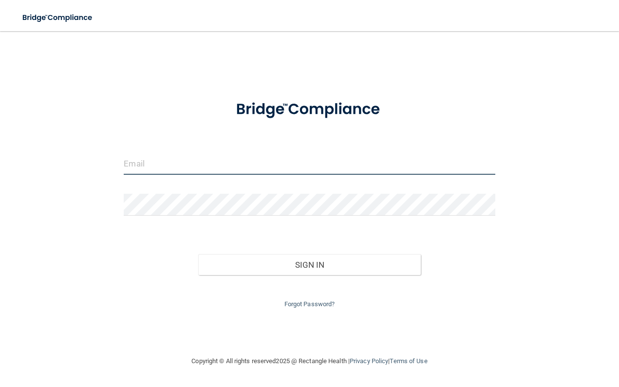
paste input "[EMAIL_ADDRESS][DOMAIN_NAME]"
type input "[EMAIL_ADDRESS][DOMAIN_NAME]"
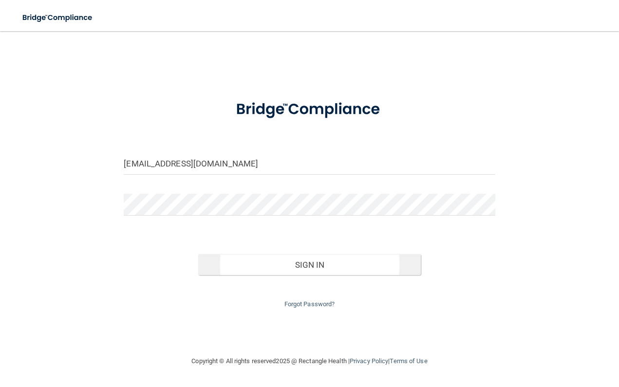
click at [290, 257] on button "Sign In" at bounding box center [309, 264] width 223 height 21
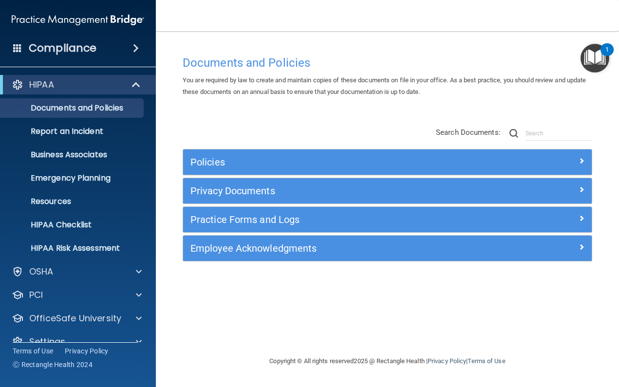
click at [234, 166] on h5 "Policies" at bounding box center [336, 162] width 292 height 11
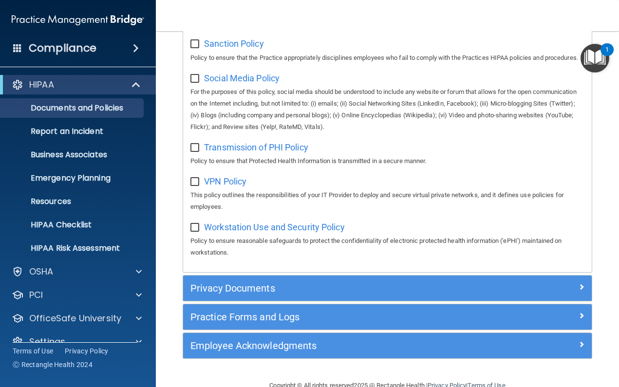
scroll to position [816, 0]
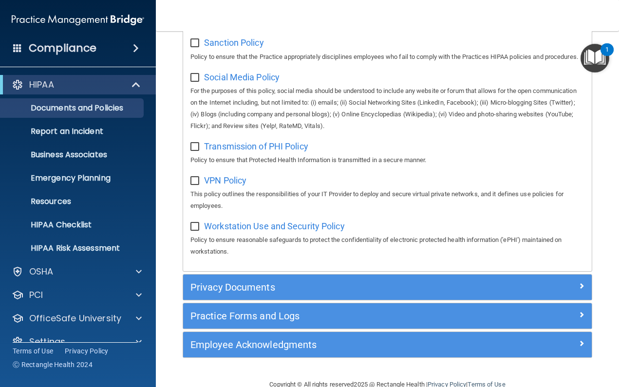
click at [247, 286] on div "Privacy Documents" at bounding box center [387, 287] width 409 height 25
click at [262, 282] on h5 "Privacy Documents" at bounding box center [336, 287] width 292 height 11
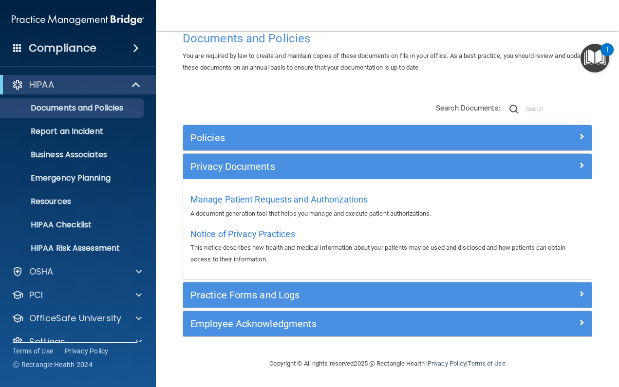
scroll to position [21, 0]
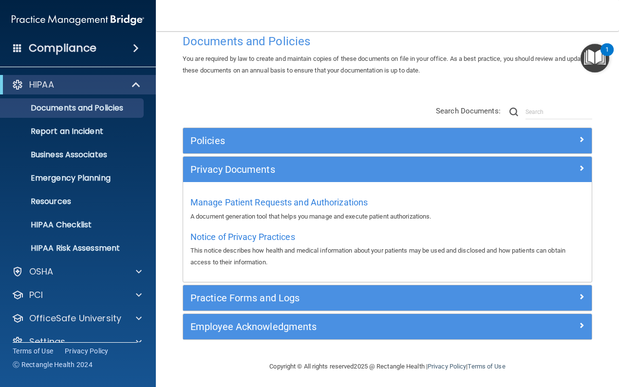
click at [300, 147] on div "Policies" at bounding box center [336, 141] width 306 height 16
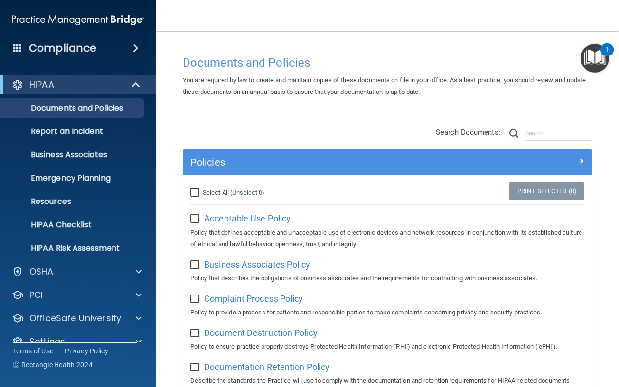
scroll to position [0, 0]
click at [561, 134] on input "text" at bounding box center [559, 133] width 67 height 15
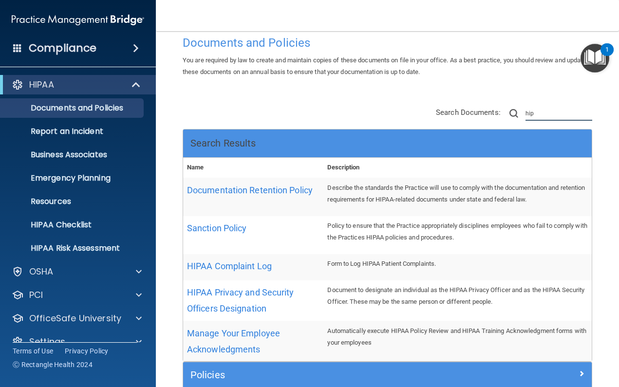
scroll to position [28, 0]
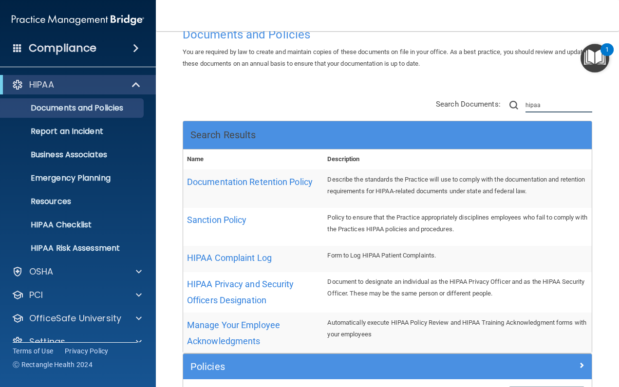
type input "hipaa"
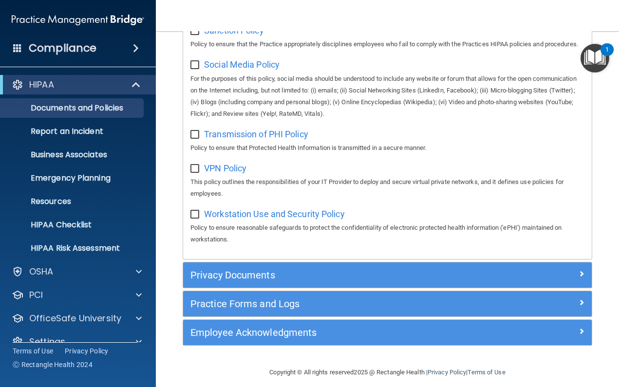
scroll to position [1061, 0]
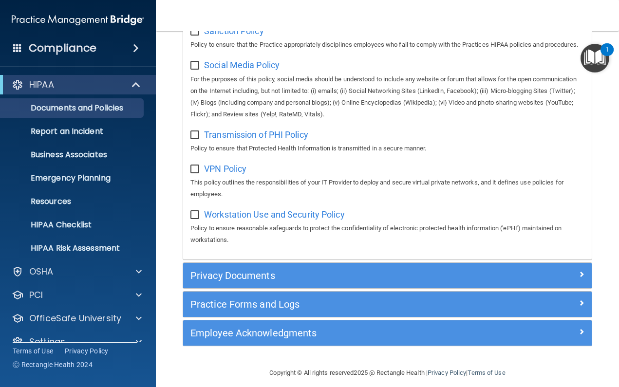
click at [339, 276] on div "Privacy Documents" at bounding box center [387, 275] width 409 height 25
click at [351, 271] on h5 "Privacy Documents" at bounding box center [336, 275] width 292 height 11
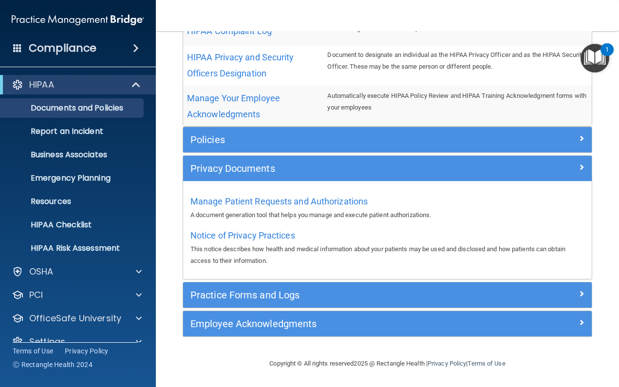
scroll to position [254, 0]
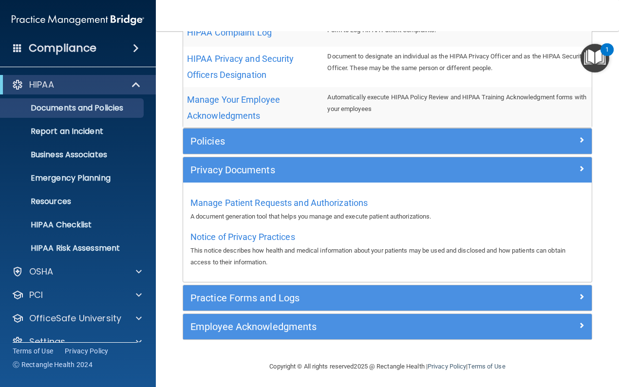
click at [357, 142] on h5 "Policies" at bounding box center [336, 141] width 292 height 11
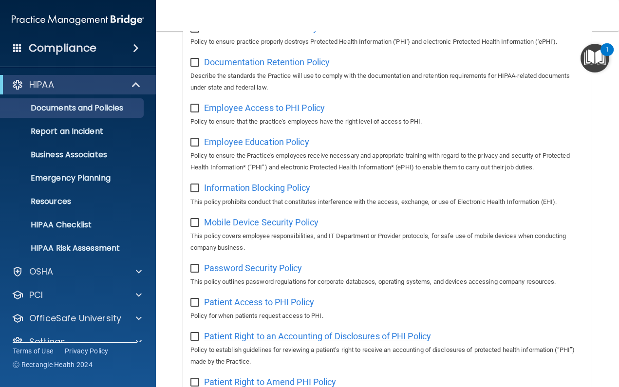
scroll to position [533, 0]
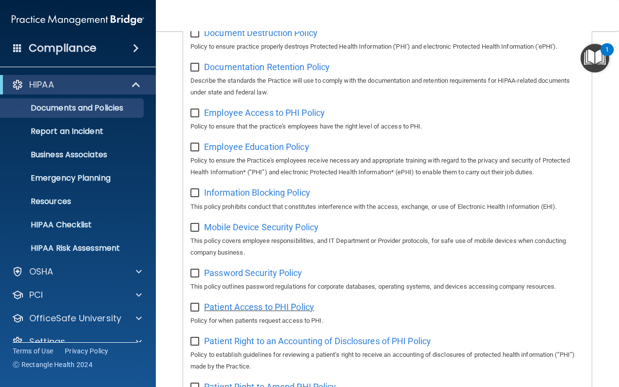
click at [286, 302] on span "Patient Access to PHI Policy" at bounding box center [259, 307] width 110 height 10
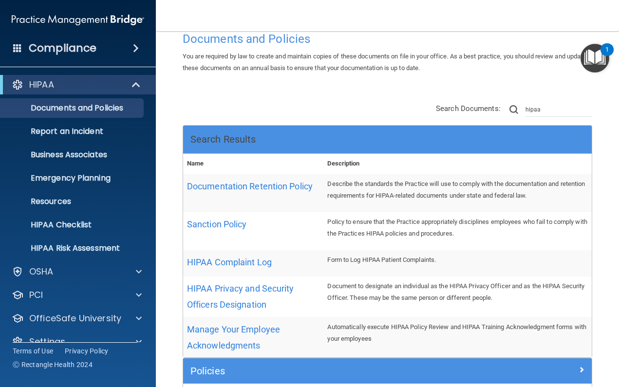
scroll to position [26, 0]
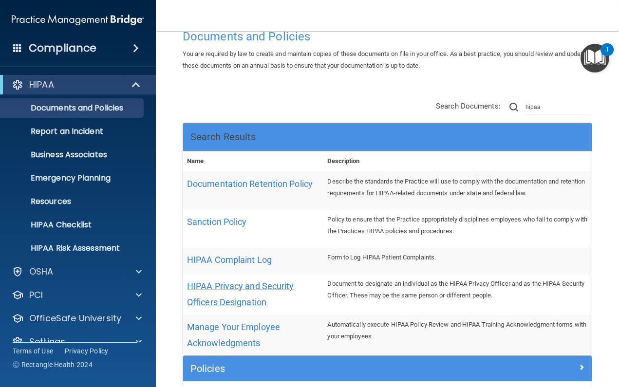
click at [244, 285] on span "HIPAA Privacy and Security Officers Designation" at bounding box center [240, 294] width 107 height 26
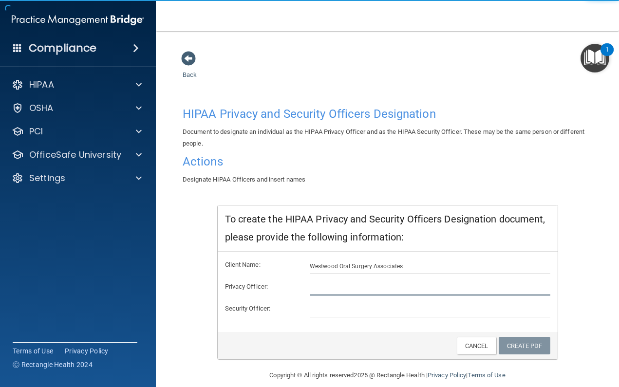
click at [314, 281] on input "text" at bounding box center [430, 288] width 241 height 15
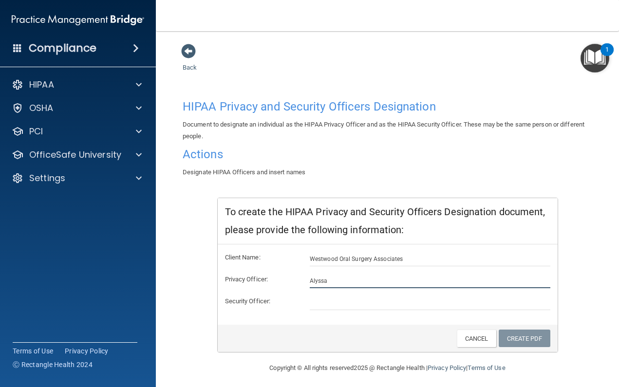
scroll to position [7, 0]
click at [555, 361] on div "Copyright © All rights reserved 2025 @ Rectangle Health | Privacy Policy | Term…" at bounding box center [388, 368] width 356 height 31
click at [338, 277] on input "Alyssa" at bounding box center [430, 281] width 241 height 15
paste input "wasniewski"
click at [331, 278] on input "Alyssa wasniewski" at bounding box center [430, 281] width 241 height 15
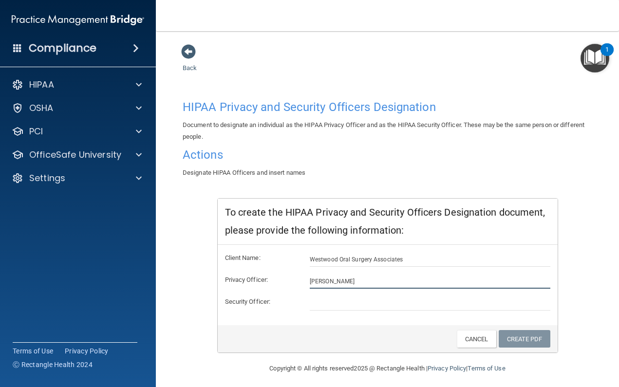
drag, startPoint x: 378, startPoint y: 275, endPoint x: 279, endPoint y: 271, distance: 98.5
click at [279, 274] on div "Privacy Officer: Alyssa Wasniewski" at bounding box center [388, 281] width 340 height 15
type input "[PERSON_NAME]"
click at [326, 298] on input "text" at bounding box center [430, 303] width 241 height 15
paste input "[PERSON_NAME]"
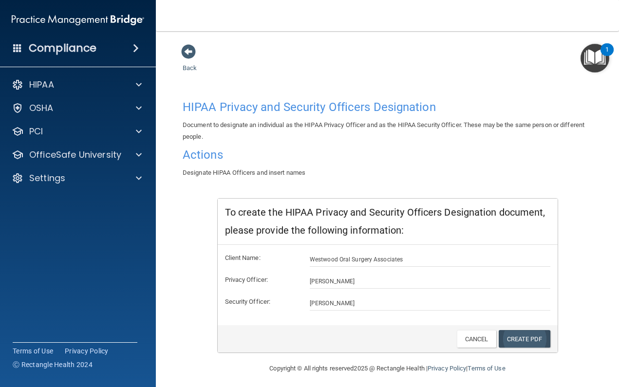
click at [527, 336] on link "Create PDF" at bounding box center [525, 339] width 52 height 18
click at [517, 337] on link "Create PDF" at bounding box center [525, 339] width 52 height 18
drag, startPoint x: 418, startPoint y: 303, endPoint x: 295, endPoint y: 289, distance: 123.5
click at [295, 289] on form "Client Name: Westwood Oral Surgery Associates Privacy Officer: Alyssa Wasniewsk…" at bounding box center [387, 281] width 325 height 58
type input "Gino"
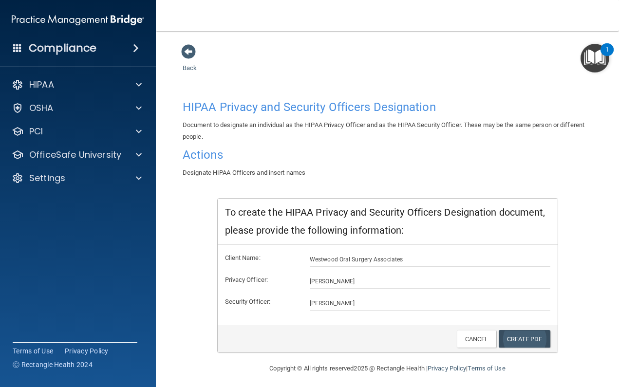
click at [511, 338] on link "Create PDF" at bounding box center [525, 339] width 52 height 18
drag, startPoint x: 374, startPoint y: 278, endPoint x: 282, endPoint y: 271, distance: 92.3
click at [282, 274] on div "Privacy Officer: Alyssa Wasniewski" at bounding box center [388, 281] width 340 height 15
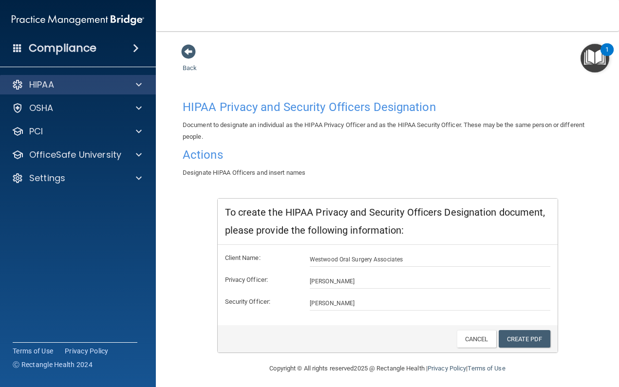
click at [80, 82] on div "HIPAA" at bounding box center [64, 85] width 121 height 12
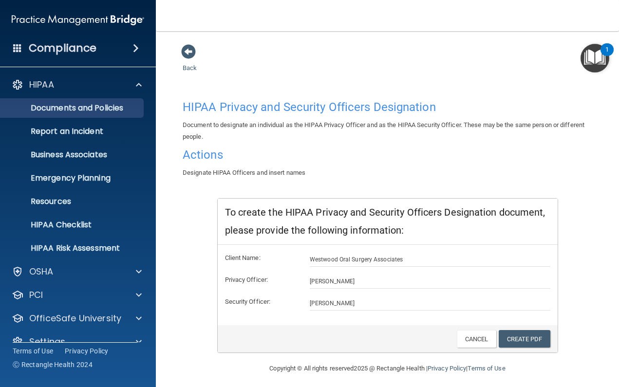
click at [81, 107] on p "Documents and Policies" at bounding box center [72, 108] width 133 height 10
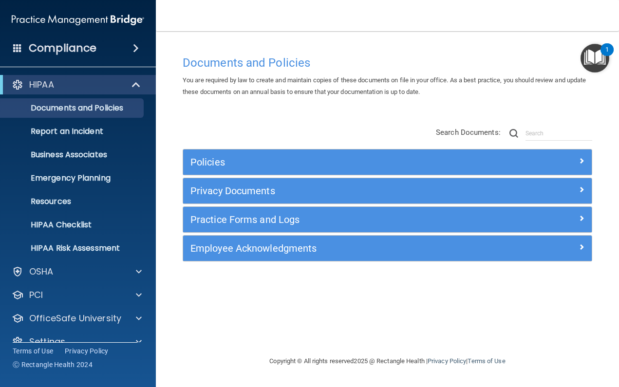
click at [277, 169] on div "Policies" at bounding box center [336, 162] width 306 height 16
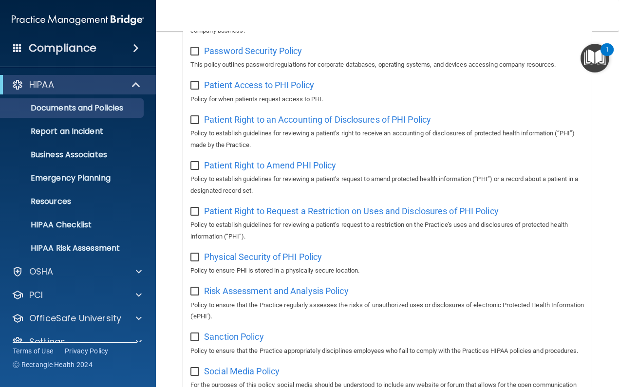
scroll to position [389, 0]
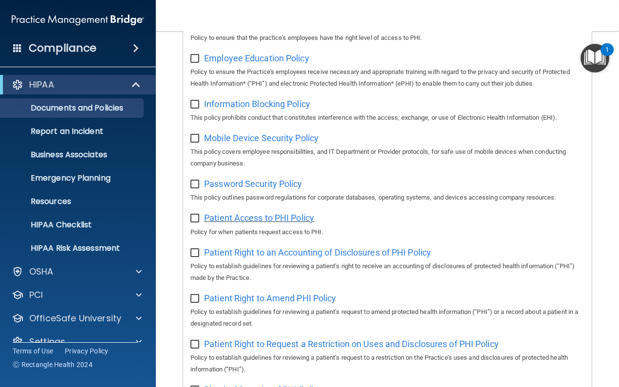
click at [275, 213] on span "Patient Access to PHI Policy" at bounding box center [259, 218] width 110 height 10
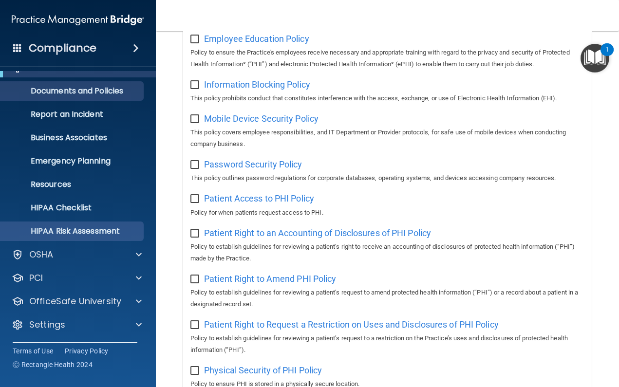
scroll to position [17, 0]
click at [100, 235] on p "HIPAA Risk Assessment" at bounding box center [72, 232] width 133 height 10
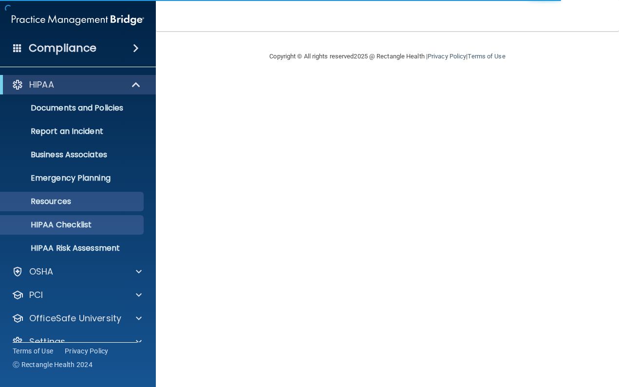
click at [69, 203] on p "Resources" at bounding box center [72, 202] width 133 height 10
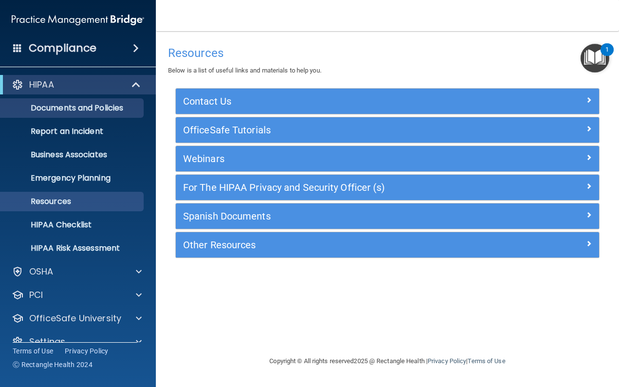
click at [88, 111] on p "Documents and Policies" at bounding box center [72, 108] width 133 height 10
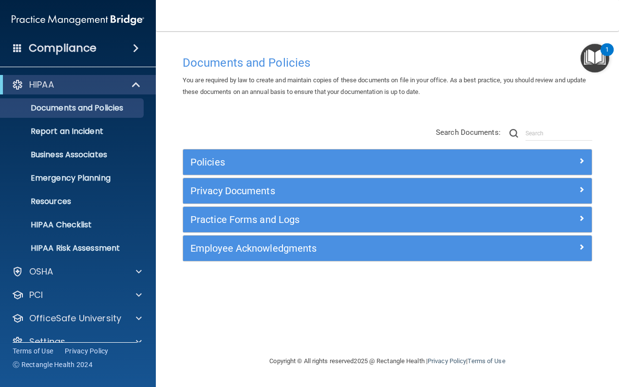
click at [270, 167] on div "Policies" at bounding box center [336, 162] width 306 height 16
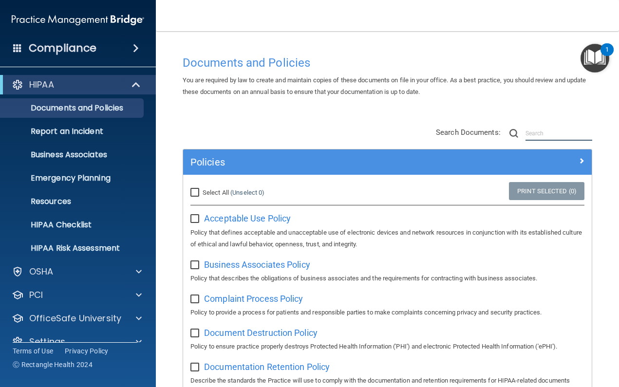
click at [546, 131] on input "text" at bounding box center [559, 133] width 67 height 15
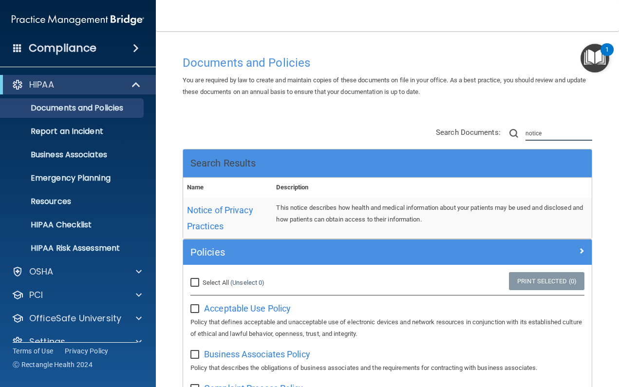
type input "notice"
click at [220, 203] on td "Notice of Privacy Practices" at bounding box center [227, 218] width 89 height 40
click at [221, 207] on span "Notice of Privacy Practices" at bounding box center [220, 218] width 66 height 26
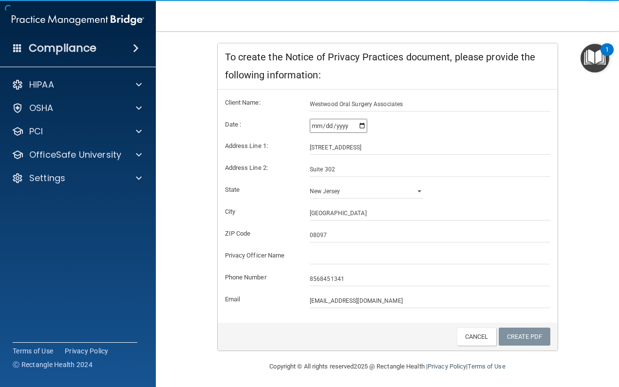
scroll to position [162, 0]
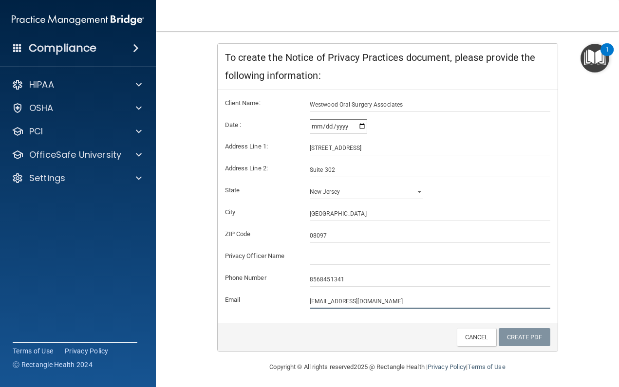
drag, startPoint x: 396, startPoint y: 300, endPoint x: 303, endPoint y: 299, distance: 93.5
click at [256, 276] on label "Phone Number" at bounding box center [260, 278] width 85 height 12
click at [510, 328] on link "Create PDF" at bounding box center [525, 337] width 52 height 18
click at [340, 294] on input "text" at bounding box center [430, 301] width 241 height 15
type input "t"
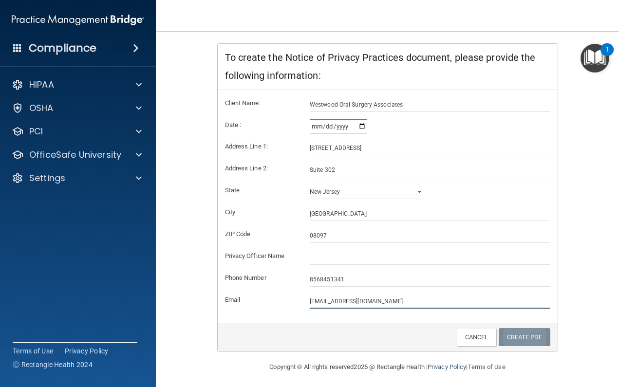
type input "[EMAIL_ADDRESS][DOMAIN_NAME]"
click at [506, 335] on link "Create PDF" at bounding box center [525, 337] width 52 height 18
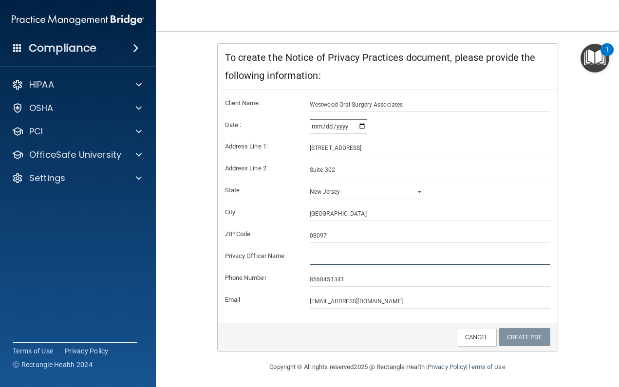
paste input "[PERSON_NAME]"
type input "[PERSON_NAME]"
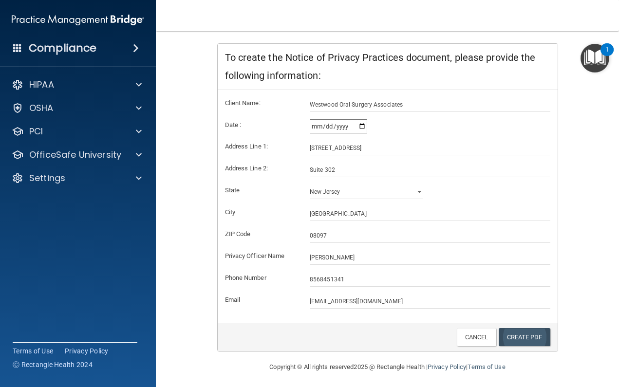
click at [524, 332] on link "Create PDF" at bounding box center [525, 337] width 52 height 18
click at [100, 136] on div "PCI" at bounding box center [64, 132] width 121 height 12
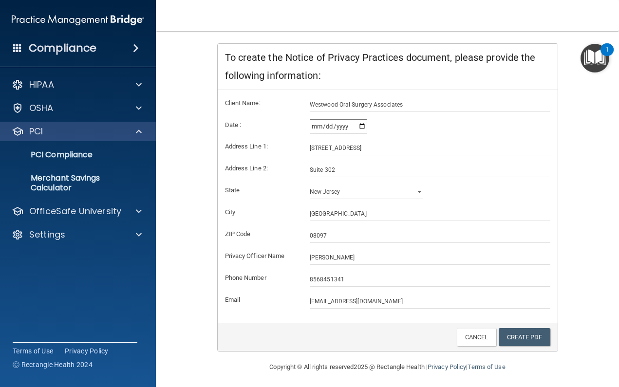
click at [106, 129] on div "PCI" at bounding box center [64, 132] width 121 height 12
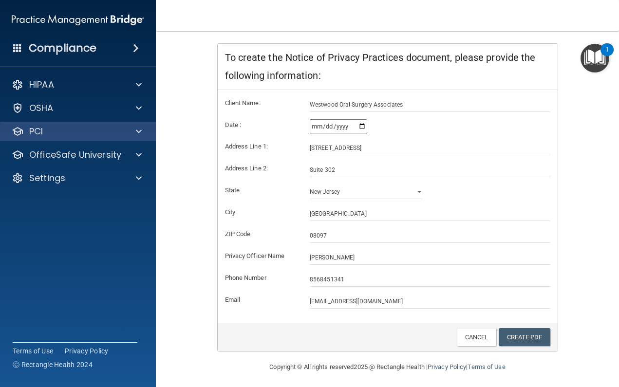
click at [48, 130] on div "PCI" at bounding box center [64, 132] width 121 height 12
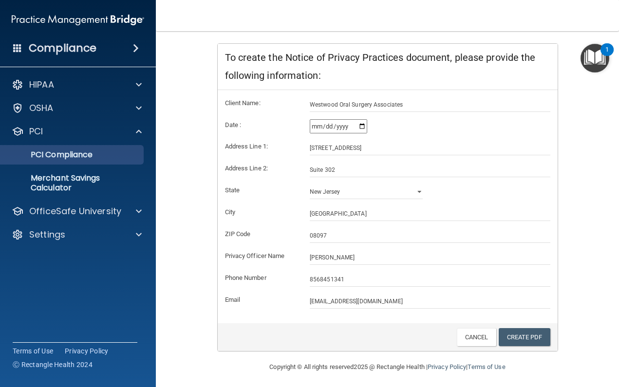
click at [59, 154] on p "PCI Compliance" at bounding box center [72, 155] width 133 height 10
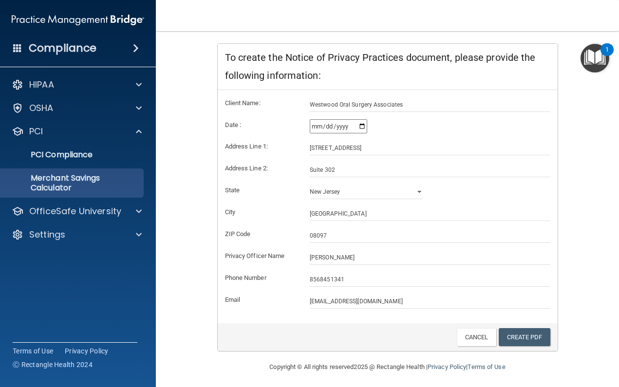
click at [66, 185] on p "Merchant Savings Calculator" at bounding box center [72, 182] width 133 height 19
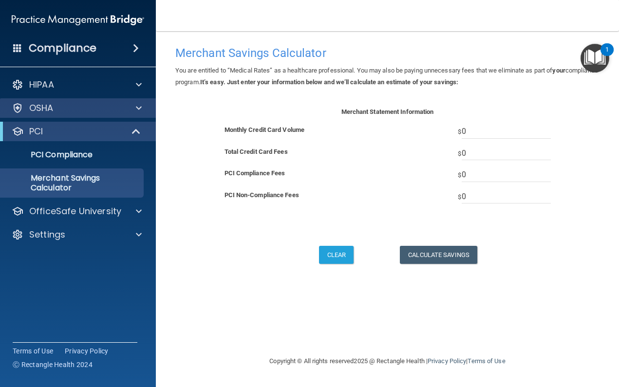
click at [90, 109] on div "OSHA" at bounding box center [64, 108] width 121 height 12
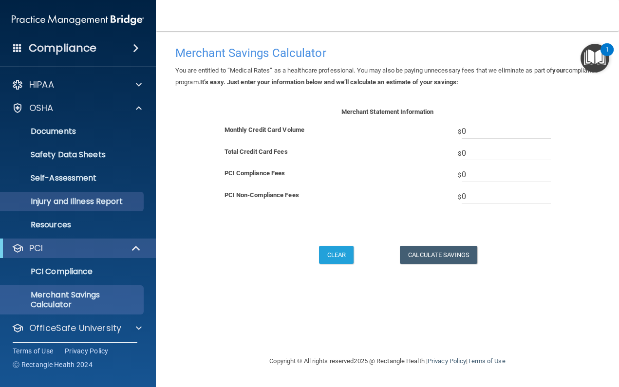
click at [89, 204] on p "Injury and Illness Report" at bounding box center [72, 202] width 133 height 10
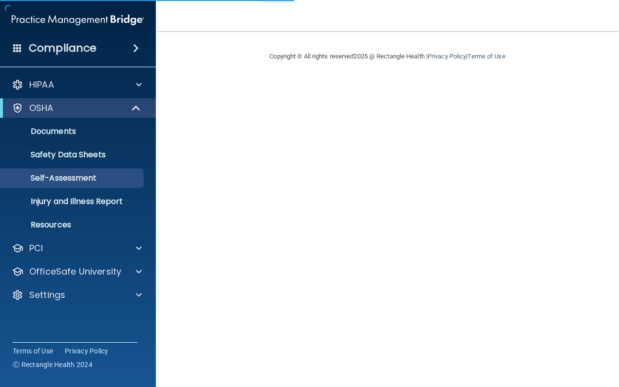
click at [88, 155] on p "Safety Data Sheets" at bounding box center [72, 155] width 133 height 10
